Goal: Information Seeking & Learning: Understand process/instructions

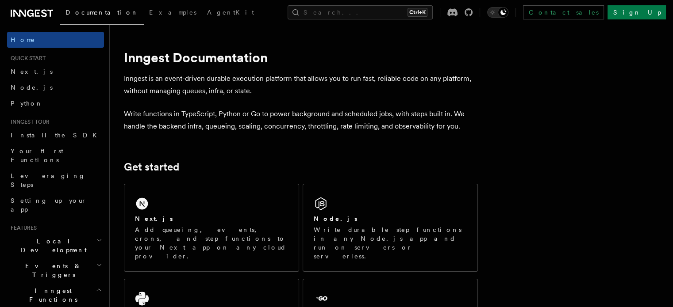
scroll to position [47, 0]
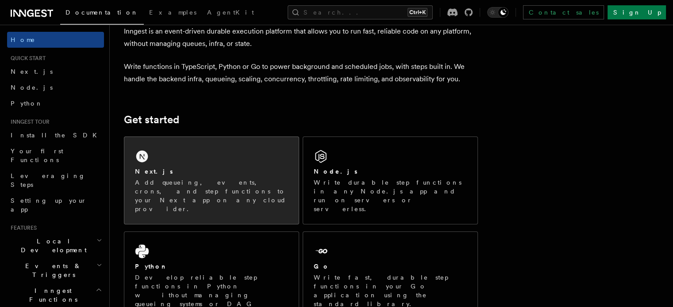
click at [239, 179] on p "Add queueing, events, crons, and step functions to your Next app on any cloud p…" at bounding box center [211, 195] width 153 height 35
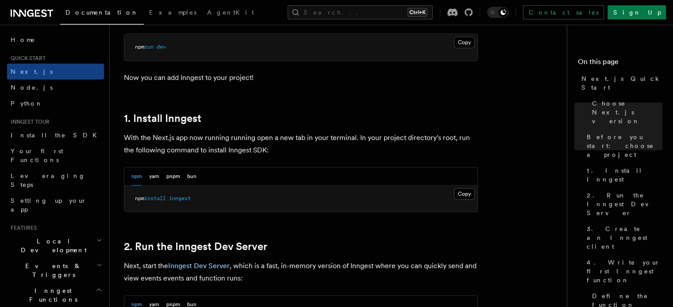
scroll to position [417, 0]
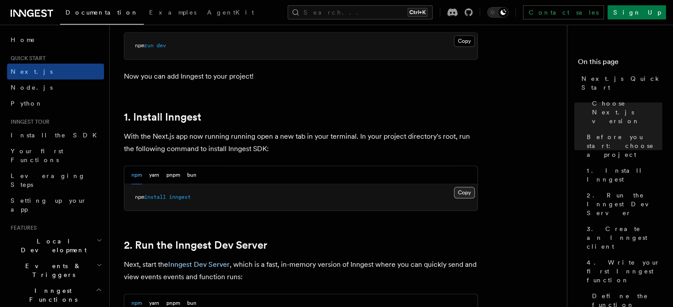
click at [465, 191] on button "Copy Copied" at bounding box center [464, 193] width 21 height 12
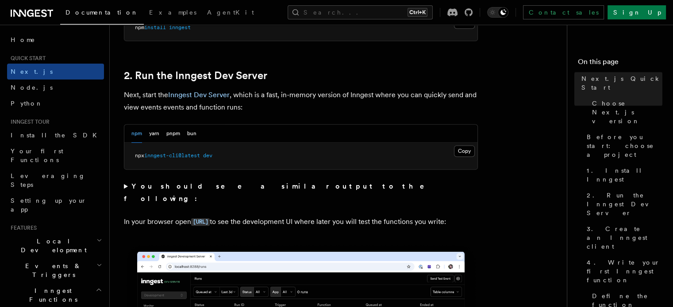
scroll to position [590, 0]
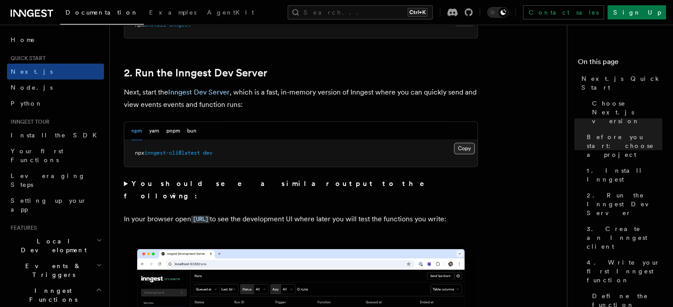
click at [471, 148] on button "Copy Copied" at bounding box center [464, 149] width 21 height 12
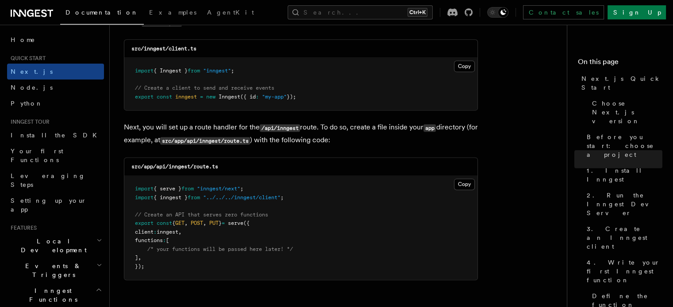
scroll to position [1224, 0]
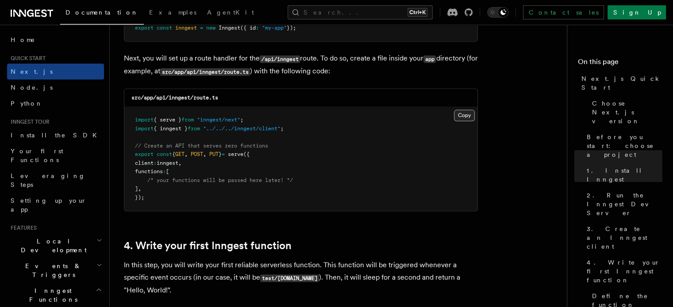
click at [458, 113] on button "Copy Copied" at bounding box center [464, 116] width 21 height 12
click at [467, 120] on button "Copy Copied" at bounding box center [464, 116] width 21 height 12
